Goal: Task Accomplishment & Management: Complete application form

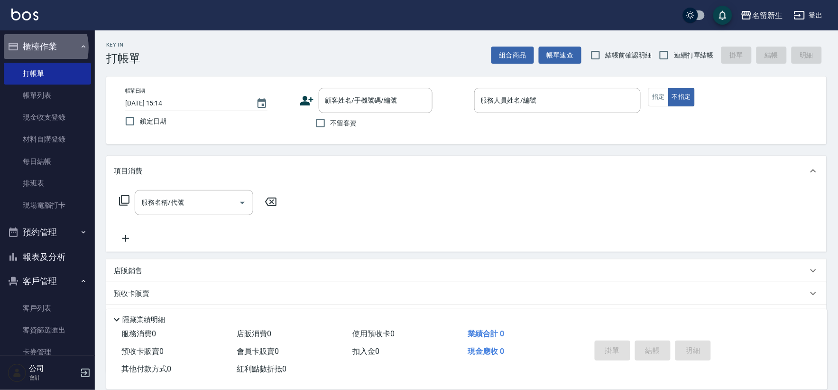
click at [35, 47] on button "櫃檯作業" at bounding box center [47, 46] width 87 height 25
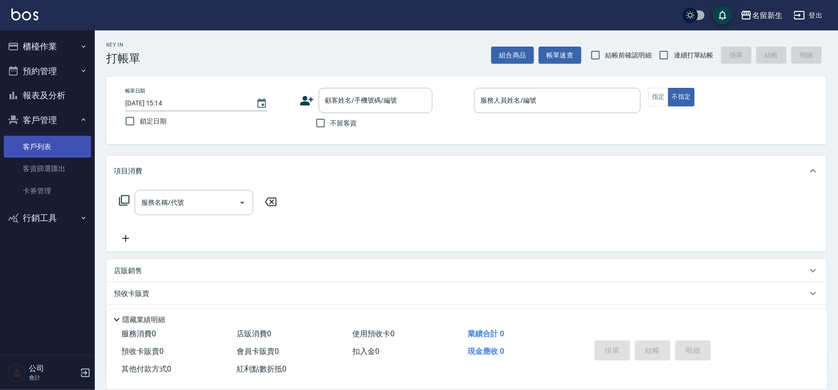
click at [38, 146] on link "客戶列表" at bounding box center [47, 147] width 87 height 22
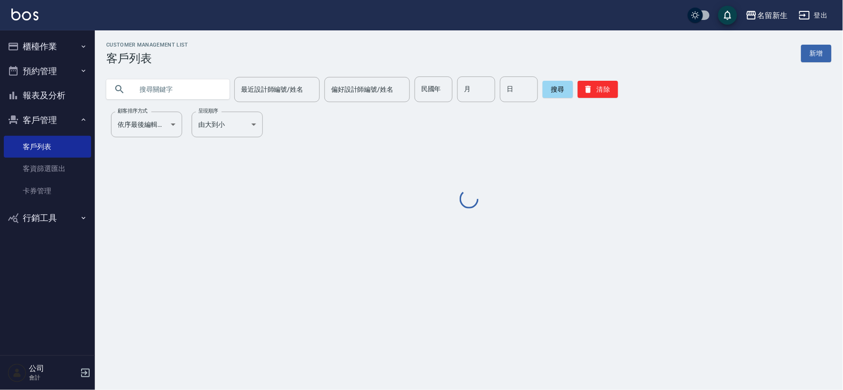
click at [43, 121] on button "客戶管理" at bounding box center [47, 120] width 87 height 25
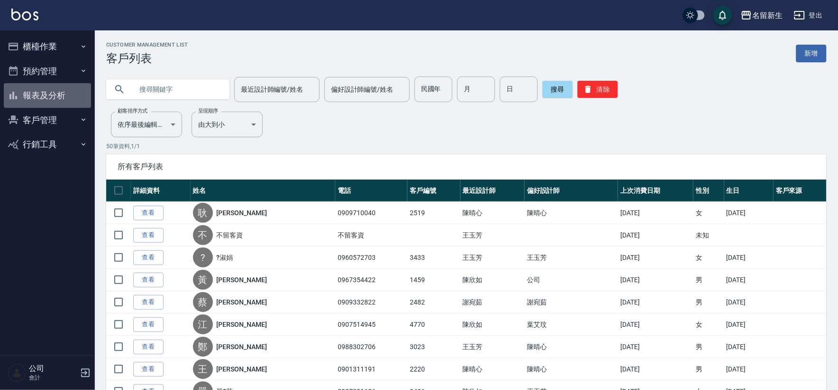
click at [62, 93] on button "報表及分析" at bounding box center [47, 95] width 87 height 25
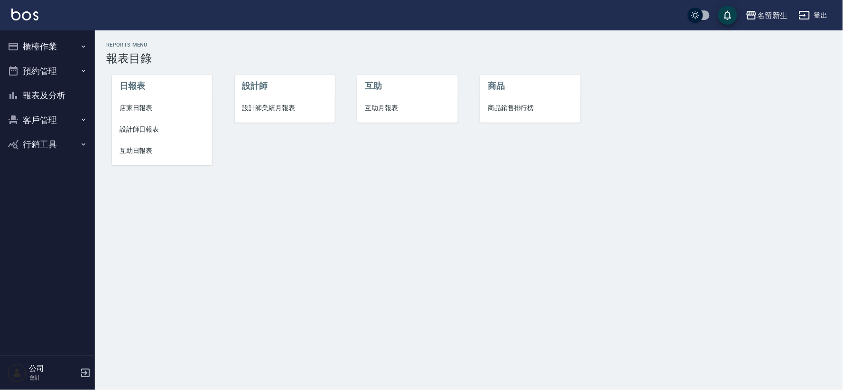
click at [280, 108] on span "設計師業績月報表" at bounding box center [284, 108] width 85 height 10
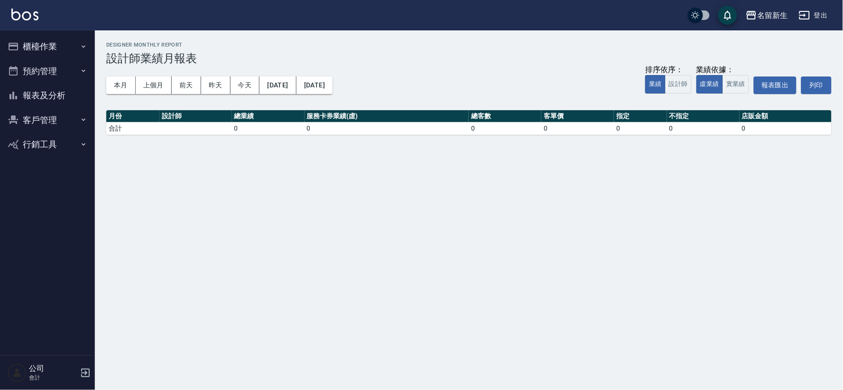
drag, startPoint x: 109, startPoint y: 87, endPoint x: 129, endPoint y: 98, distance: 22.5
click at [109, 86] on button "本月" at bounding box center [120, 85] width 29 height 18
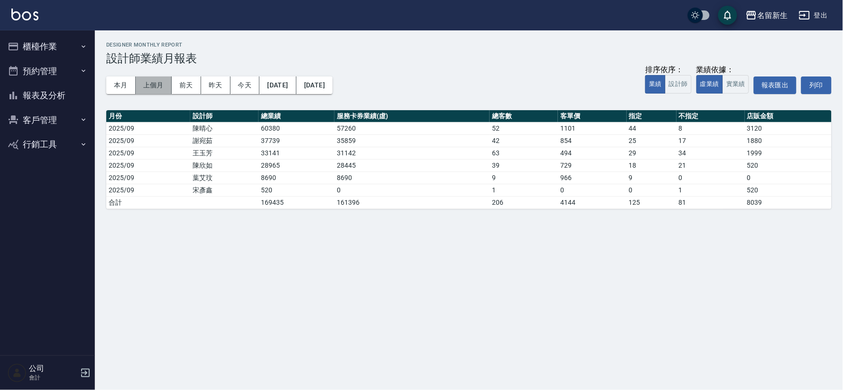
click at [157, 84] on button "上個月" at bounding box center [154, 85] width 36 height 18
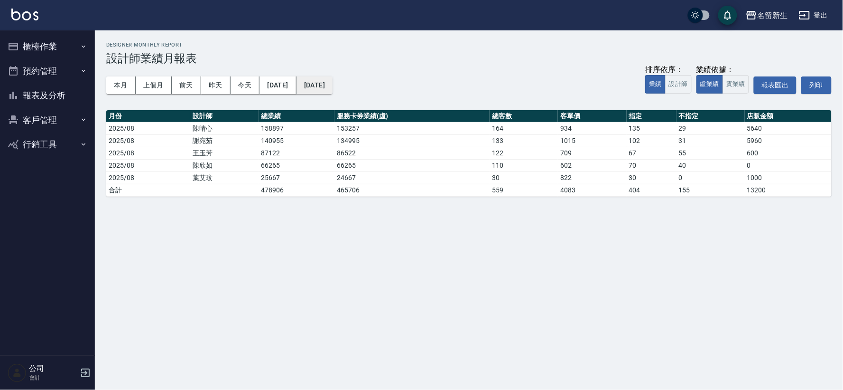
click at [333, 87] on button "[DATE]" at bounding box center [315, 85] width 36 height 18
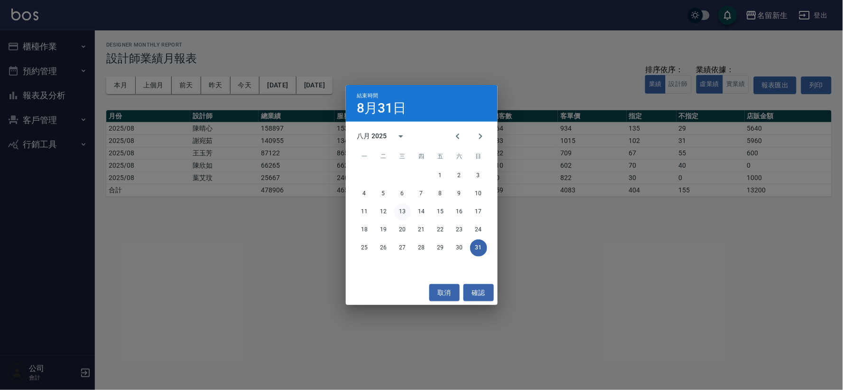
click at [404, 209] on button "13" at bounding box center [402, 211] width 17 height 17
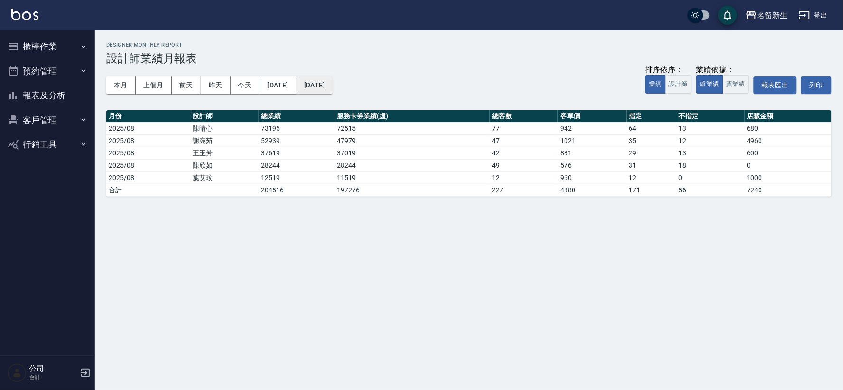
click at [333, 87] on button "[DATE]" at bounding box center [315, 85] width 36 height 18
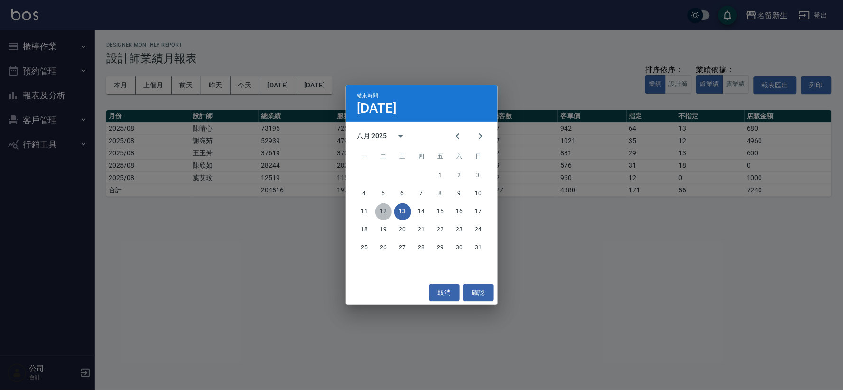
click at [385, 211] on button "12" at bounding box center [383, 211] width 17 height 17
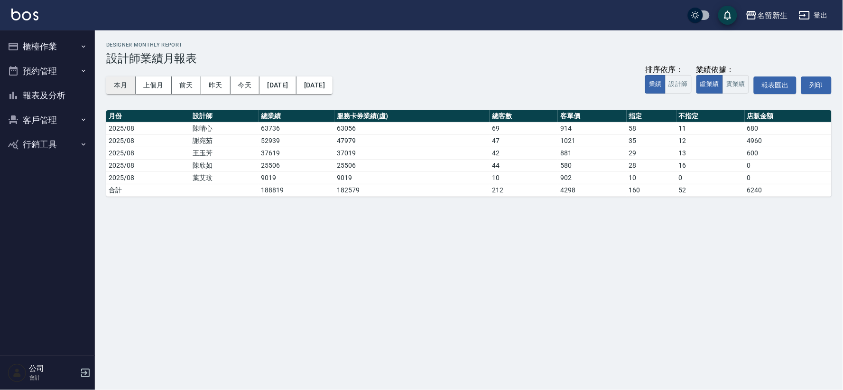
click at [126, 83] on button "本月" at bounding box center [120, 85] width 29 height 18
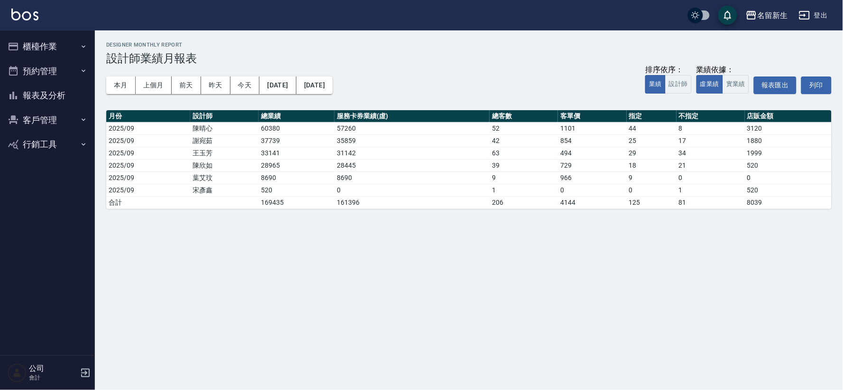
click at [55, 120] on button "客戶管理" at bounding box center [47, 120] width 87 height 25
click at [57, 133] on ul "客戶列表 客資篩選匯出 卡券管理" at bounding box center [47, 169] width 87 height 74
click at [57, 141] on link "客戶列表" at bounding box center [47, 147] width 87 height 22
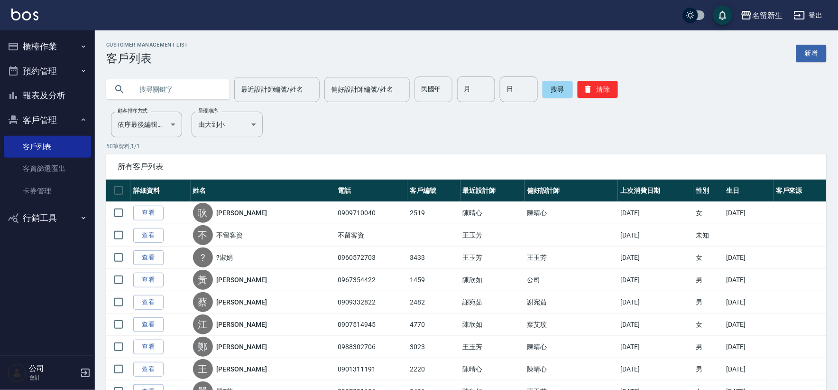
click at [428, 96] on input "民國年" at bounding box center [434, 89] width 38 height 26
type input "73"
type input "05"
type input "10"
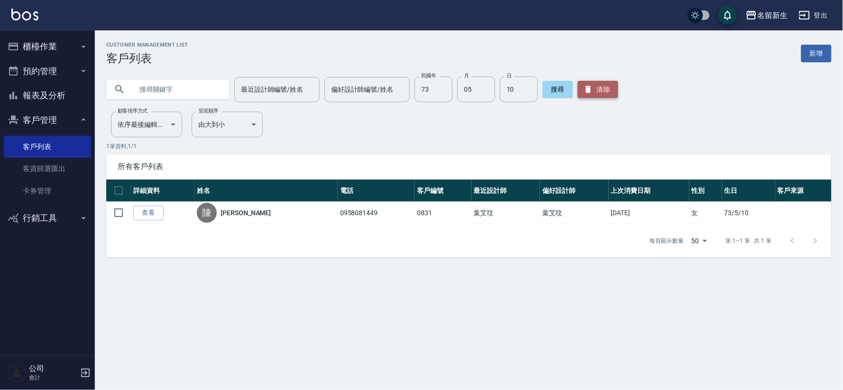
click at [605, 88] on button "清除" at bounding box center [598, 89] width 40 height 17
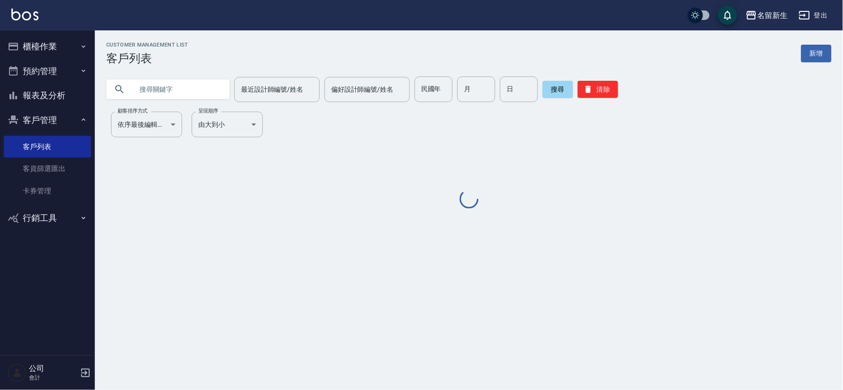
click at [421, 88] on div "民國年 民國年" at bounding box center [434, 89] width 38 height 26
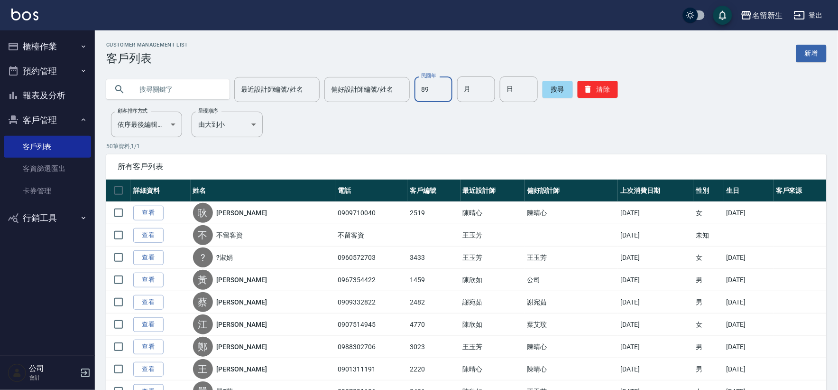
type input "89"
type input "12"
type input "01"
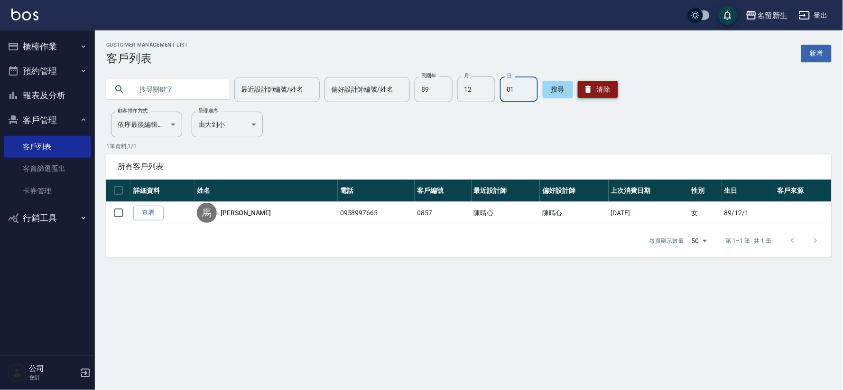
click at [595, 90] on button "清除" at bounding box center [598, 89] width 40 height 17
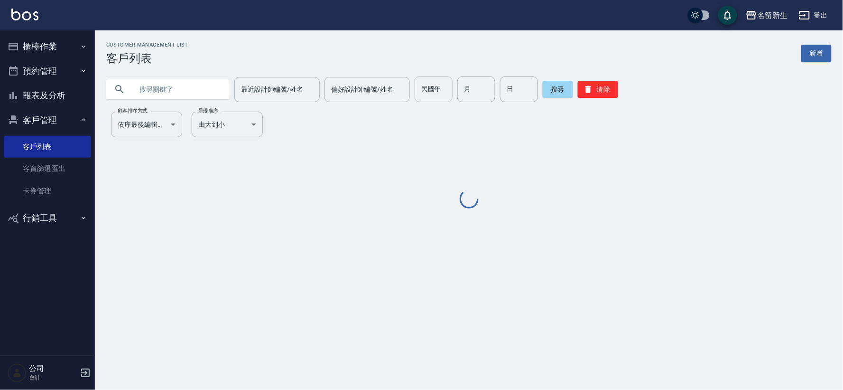
click at [430, 87] on div "民國年 民國年" at bounding box center [434, 89] width 38 height 26
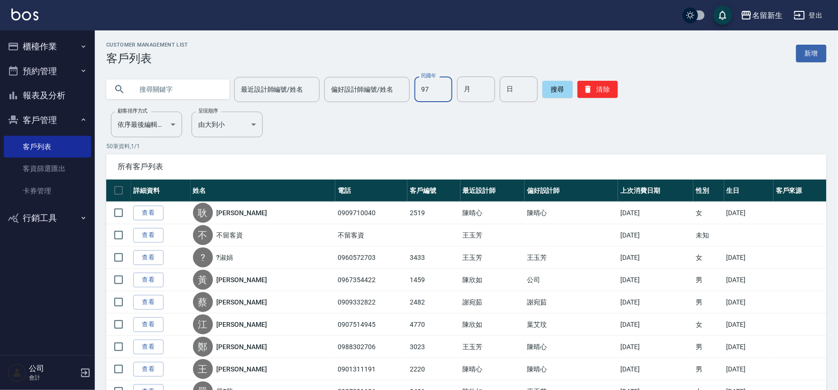
type input "97"
type input "09"
type input "25"
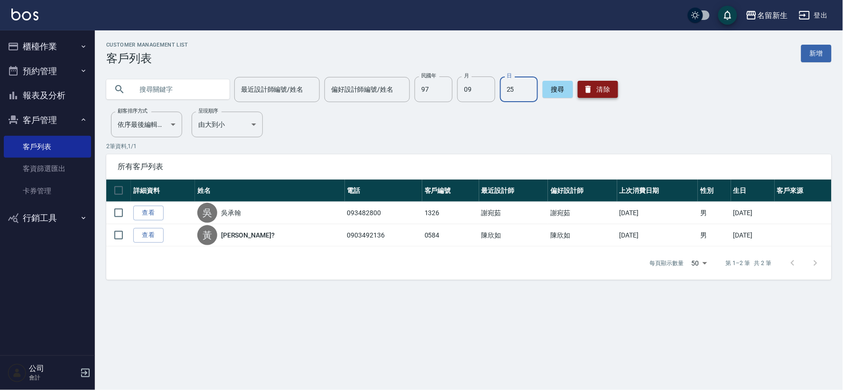
click at [595, 88] on button "清除" at bounding box center [598, 89] width 40 height 17
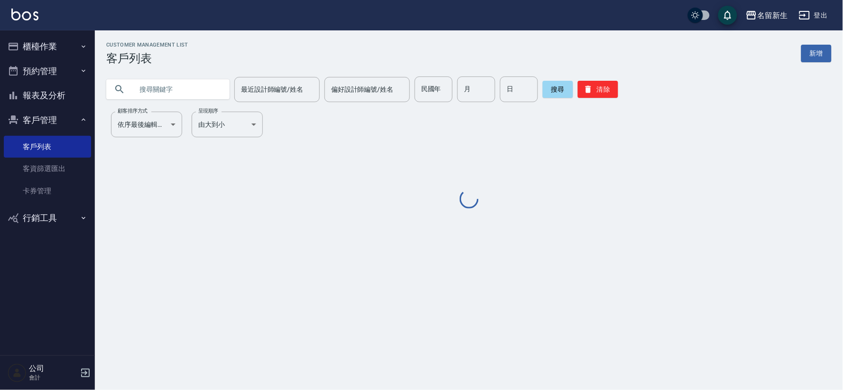
click at [421, 77] on input "民國年" at bounding box center [434, 89] width 38 height 26
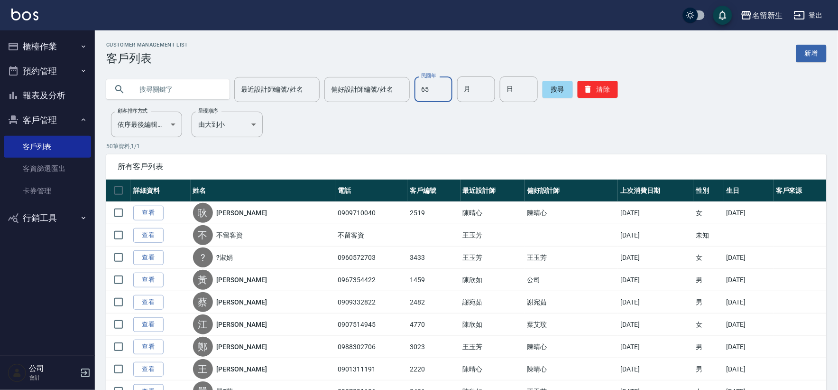
type input "65"
type input "10"
type input "03"
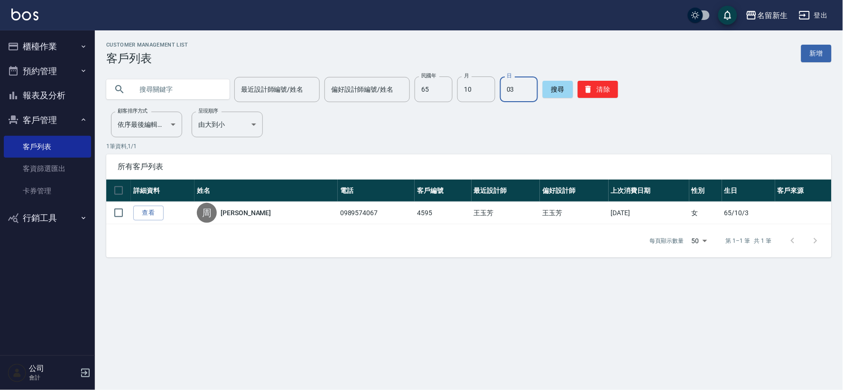
click at [184, 91] on input "text" at bounding box center [177, 89] width 89 height 26
type input "奢"
type input "書"
